Goal: Information Seeking & Learning: Understand process/instructions

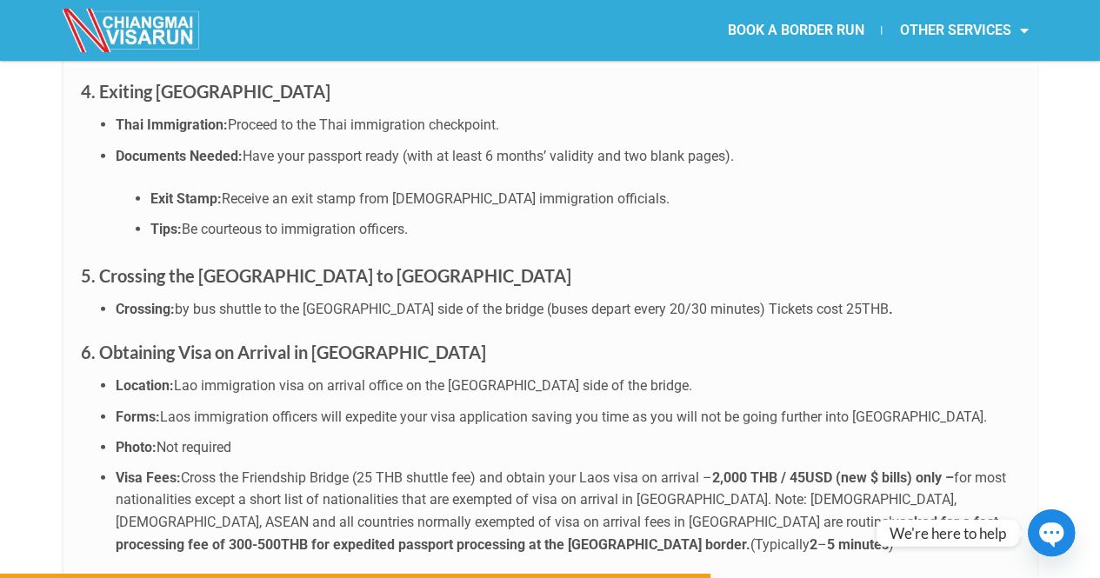
scroll to position [5235, 0]
drag, startPoint x: 264, startPoint y: 109, endPoint x: 206, endPoint y: 103, distance: 58.5
click at [206, 222] on span "Be courteous to immigration officers." at bounding box center [295, 230] width 226 height 17
copy span "courteous"
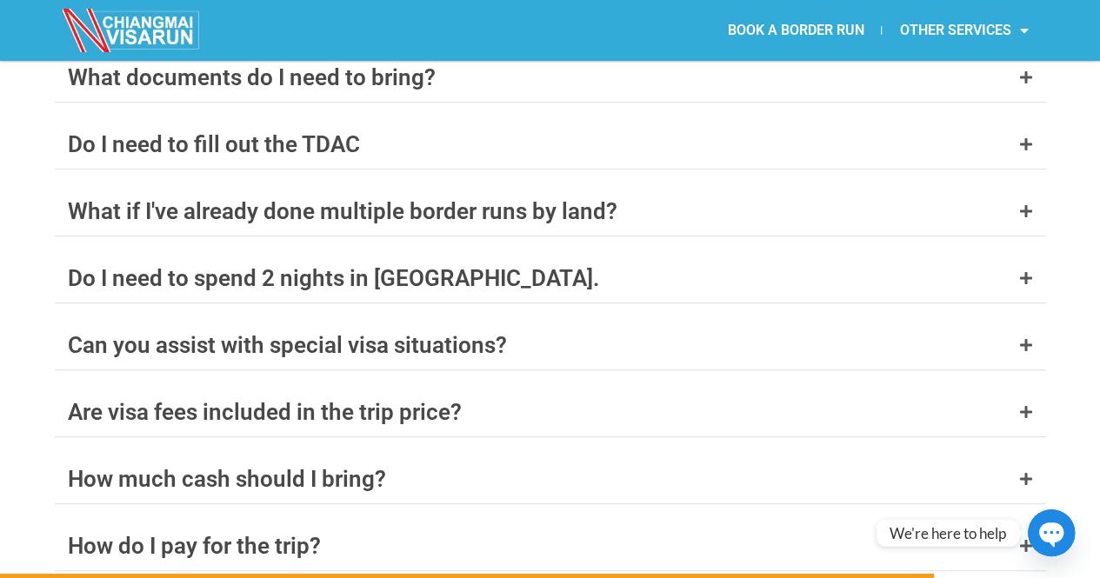
scroll to position [6879, 0]
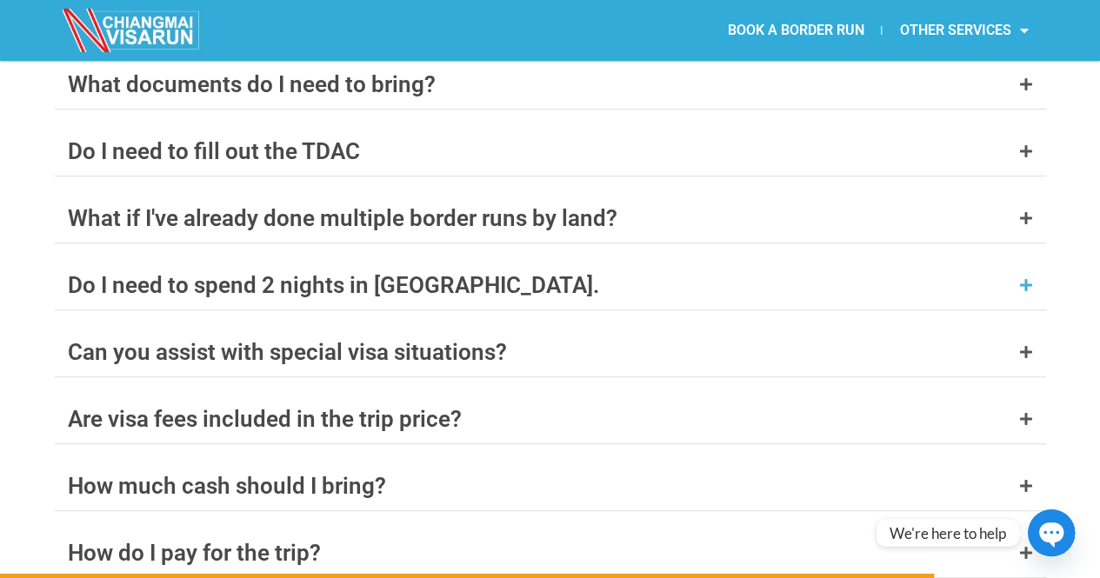
click at [404, 274] on div "Do I need to spend 2 nights in [GEOGRAPHIC_DATA]." at bounding box center [333, 285] width 531 height 23
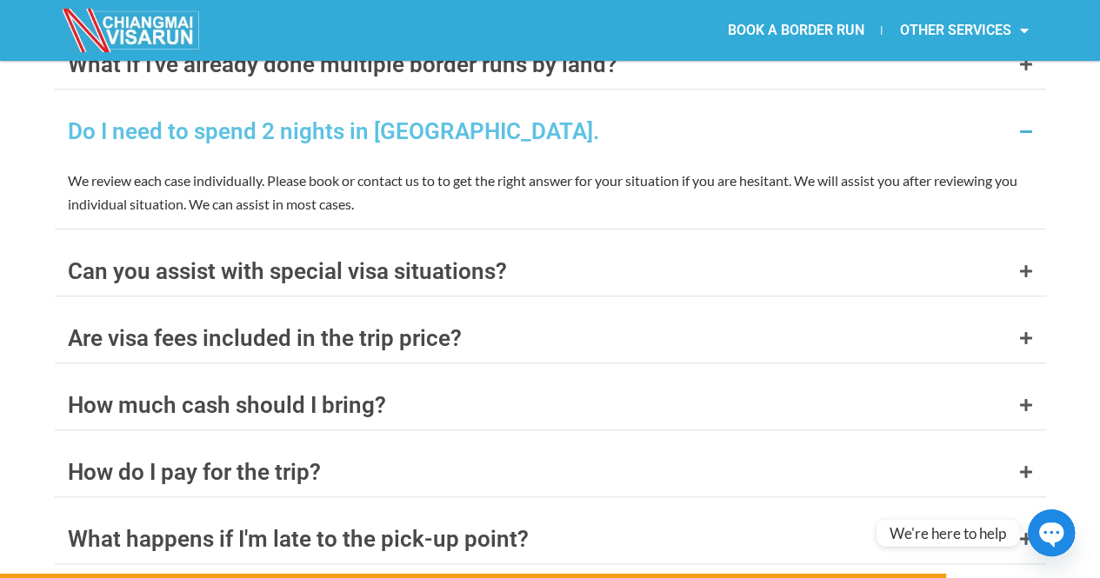
scroll to position [7033, 0]
click at [405, 259] on div "Can you assist with special visa situations?" at bounding box center [287, 270] width 439 height 23
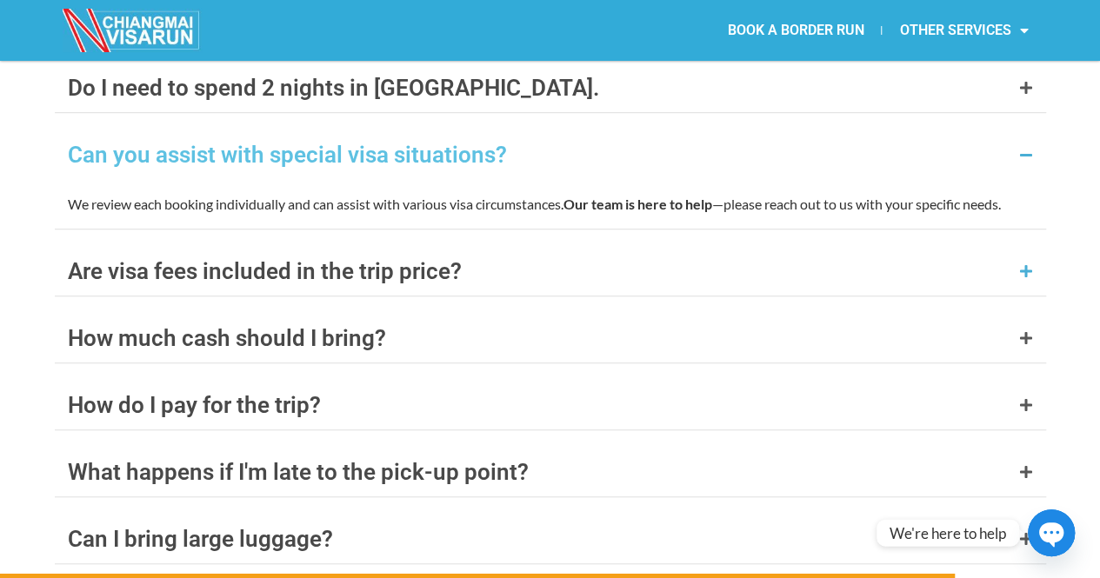
scroll to position [7075, 0]
click at [432, 261] on div "Are visa fees included in the trip price?" at bounding box center [265, 272] width 394 height 23
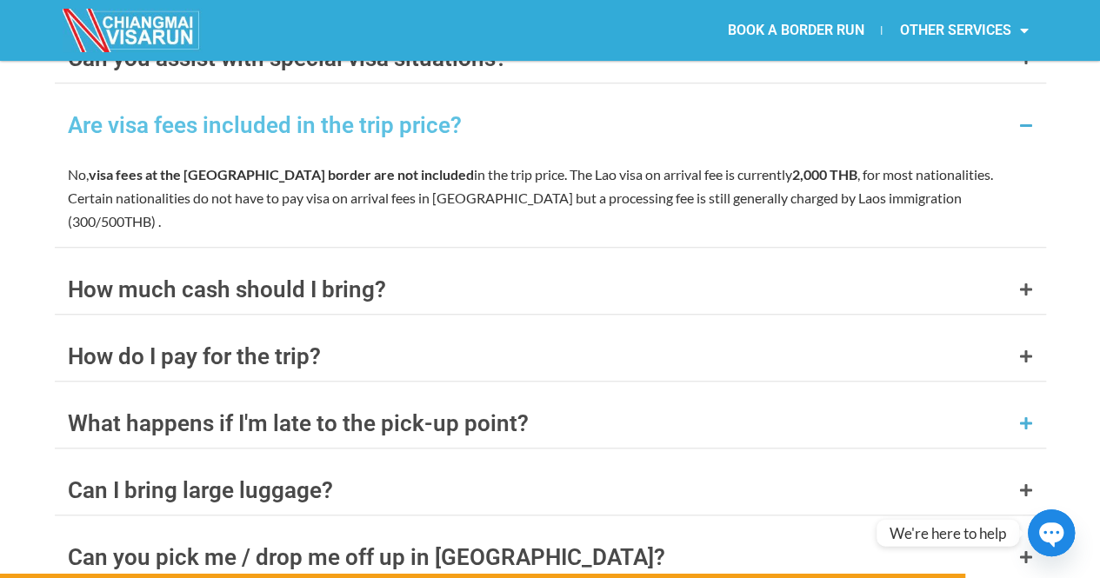
scroll to position [7177, 0]
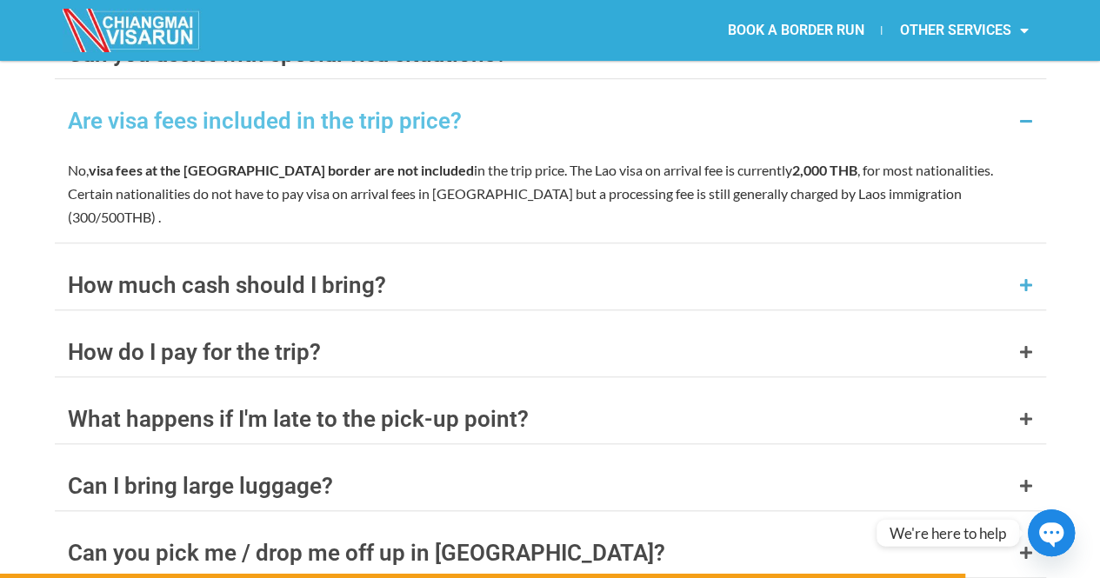
click at [358, 274] on div "How much cash should I bring?" at bounding box center [227, 285] width 318 height 23
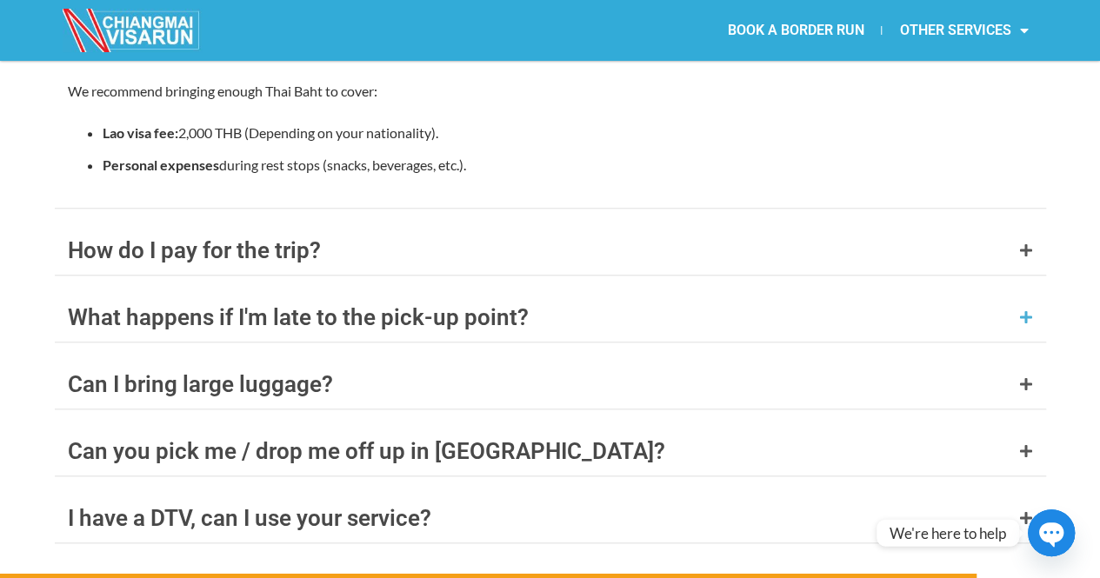
scroll to position [7322, 0]
click at [303, 240] on div "How do I pay for the trip?" at bounding box center [194, 251] width 253 height 23
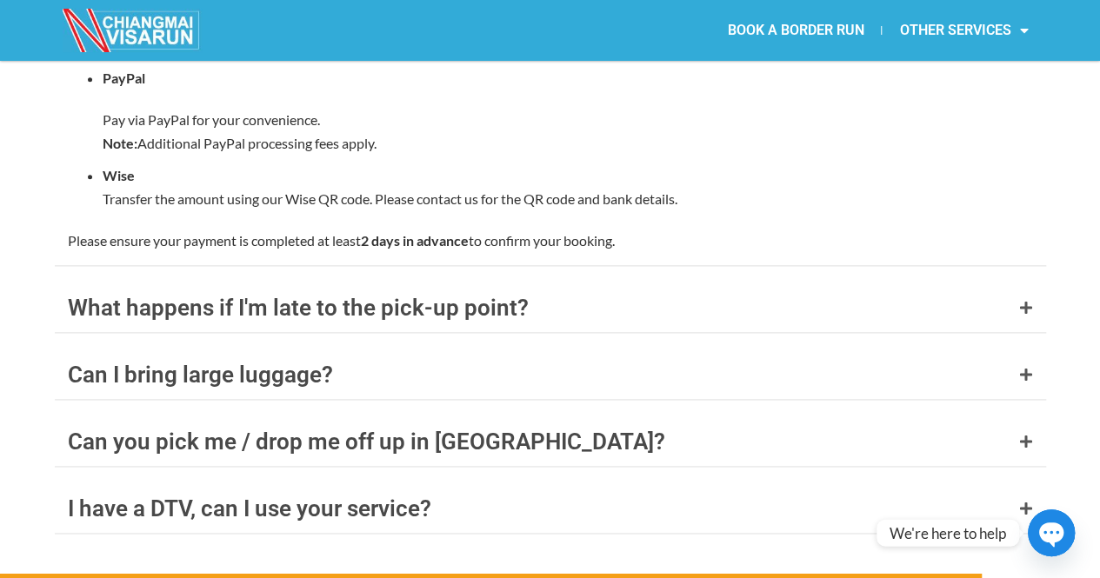
scroll to position [7592, 0]
click at [485, 297] on div "What happens if I'm late to the pick-up point?" at bounding box center [298, 308] width 461 height 23
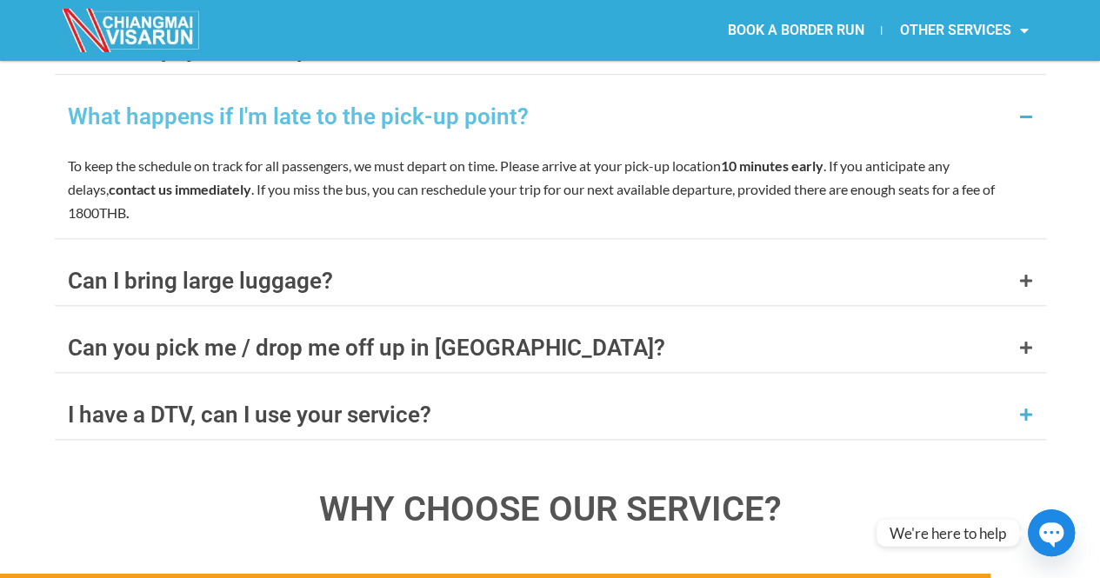
scroll to position [7383, 0]
click at [294, 336] on div "Can you pick me / drop me off up in [GEOGRAPHIC_DATA]?" at bounding box center [366, 347] width 597 height 23
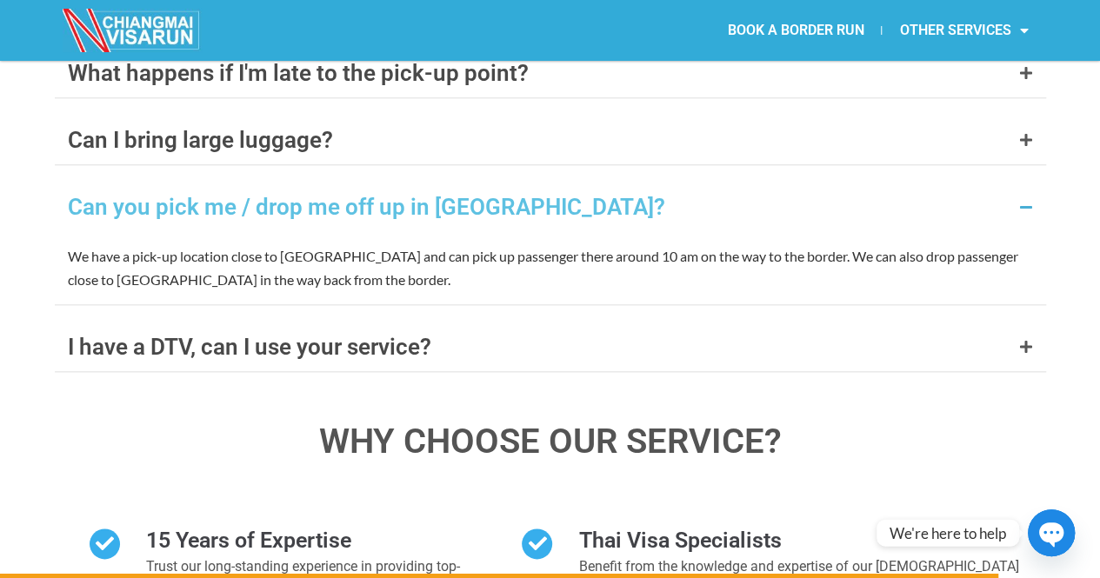
scroll to position [7427, 0]
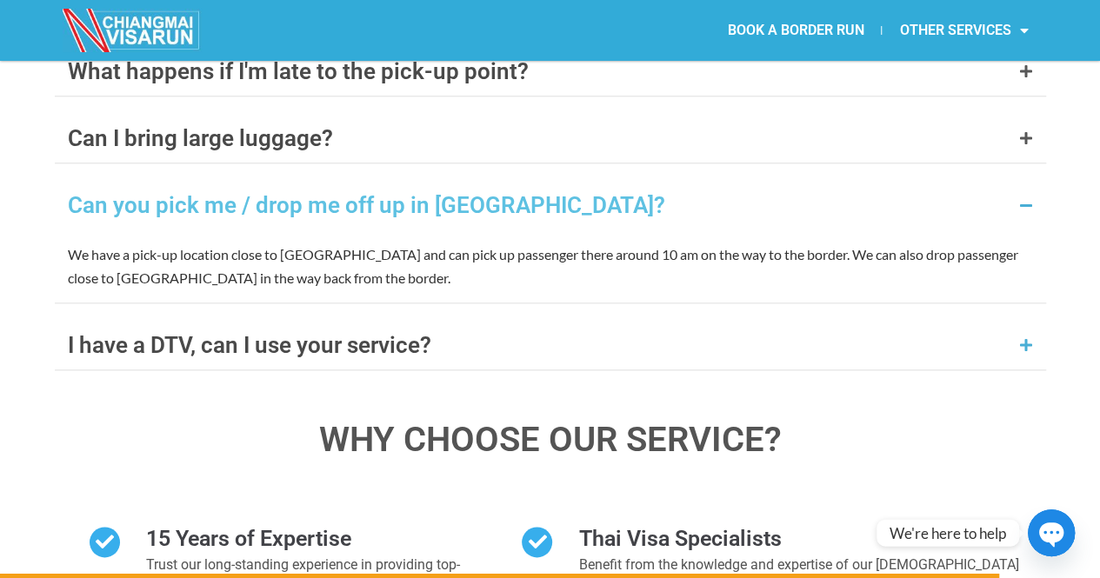
click at [205, 334] on div "I have a DTV, can I use your service?" at bounding box center [250, 345] width 364 height 23
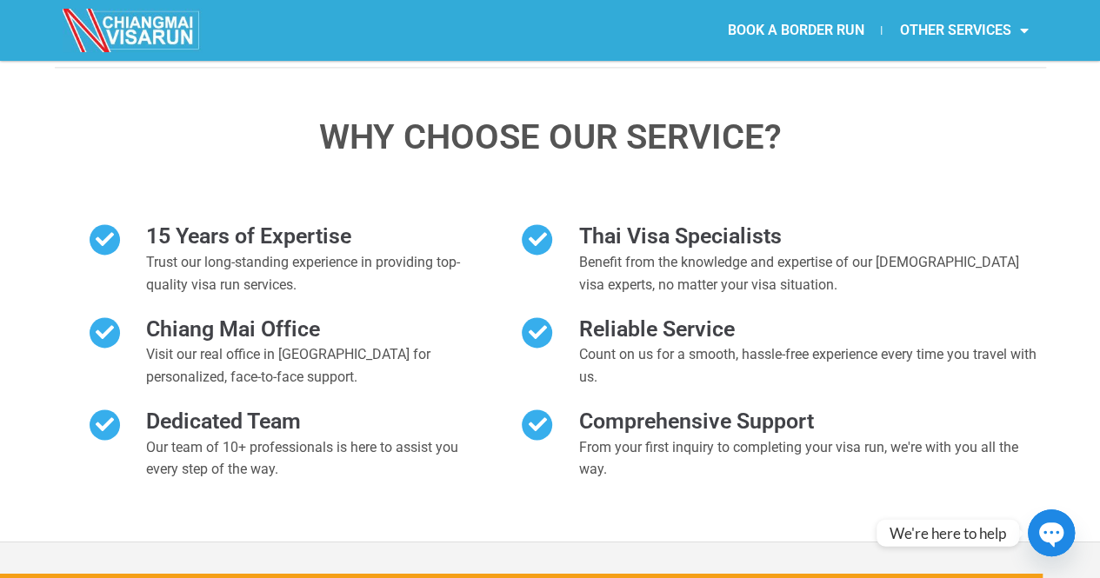
scroll to position [7729, 0]
click at [245, 317] on h2 "Chiang Mai Office" at bounding box center [308, 331] width 324 height 29
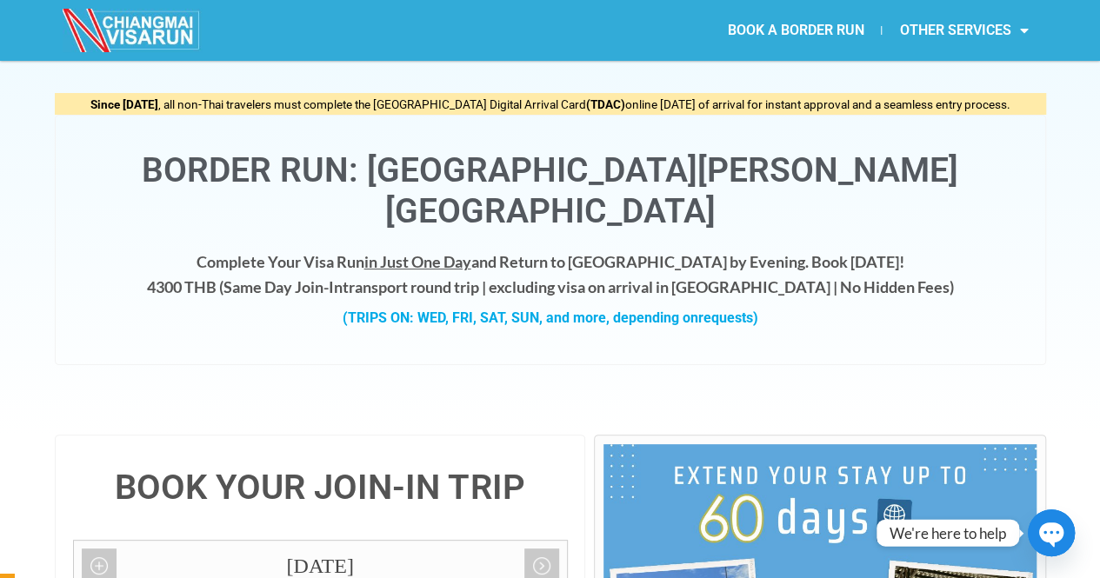
scroll to position [0, 0]
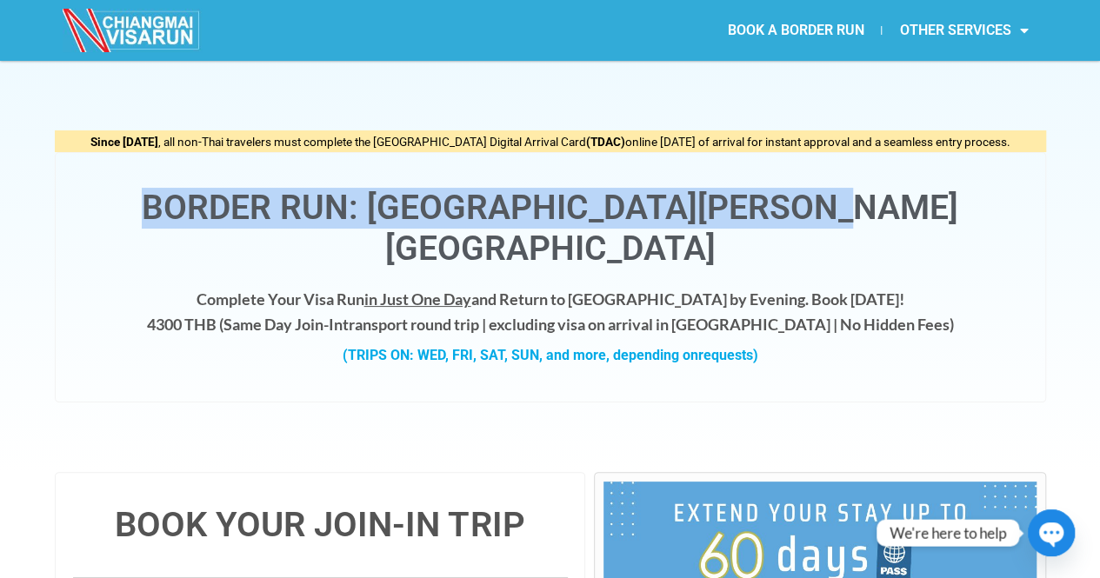
drag, startPoint x: 898, startPoint y: 206, endPoint x: 191, endPoint y: 177, distance: 707.7
click at [191, 177] on div "Border Run: [GEOGRAPHIC_DATA][PERSON_NAME][GEOGRAPHIC_DATA]" at bounding box center [550, 219] width 955 height 99
copy h1 "Border Run: [GEOGRAPHIC_DATA][PERSON_NAME][GEOGRAPHIC_DATA]"
